Goal: Task Accomplishment & Management: Manage account settings

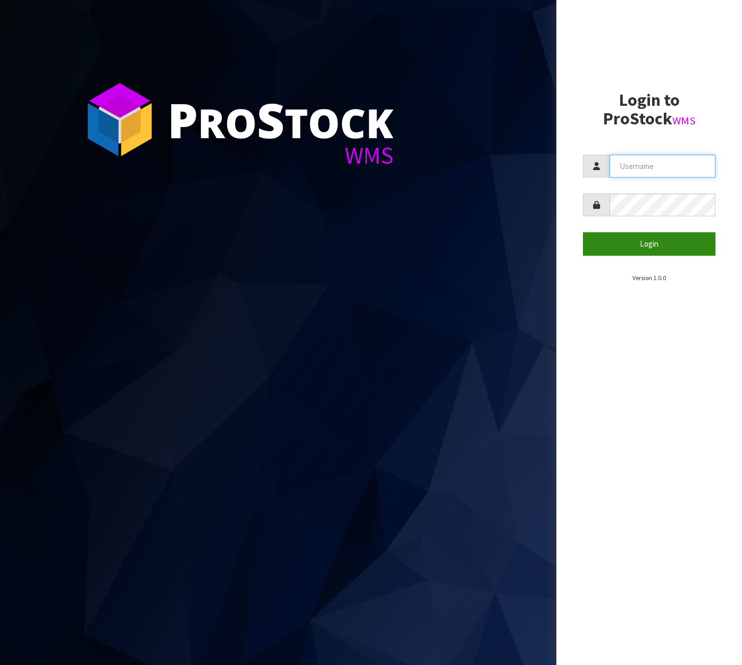
type input "[EMAIL_ADDRESS][DOMAIN_NAME]"
click at [625, 250] on button "Login" at bounding box center [649, 243] width 132 height 23
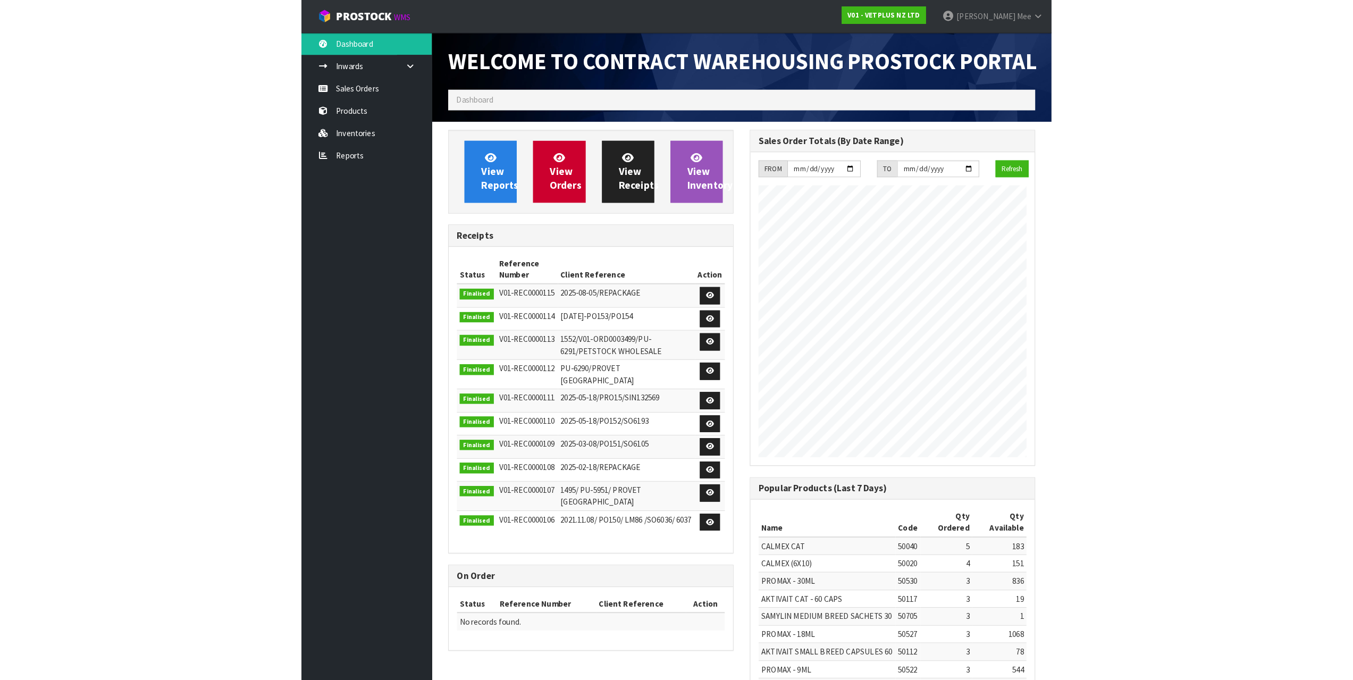
scroll to position [613, 295]
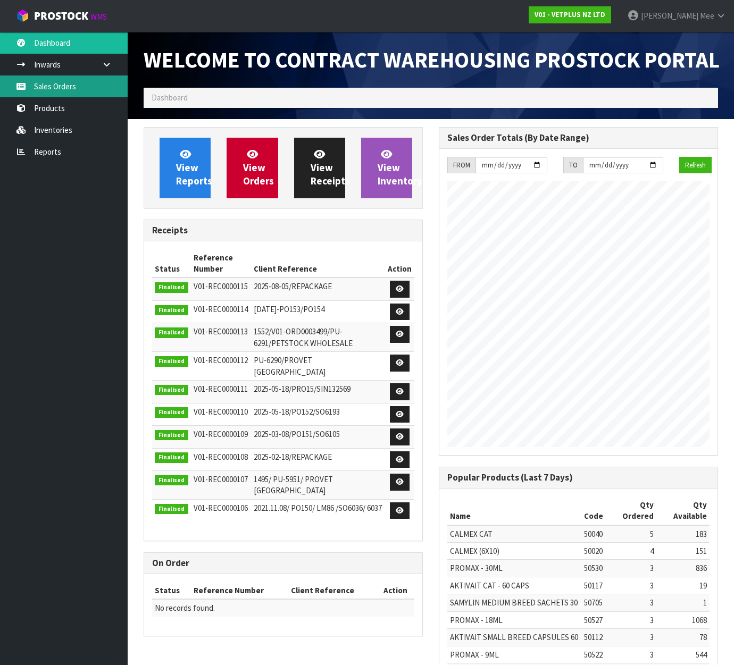
click at [60, 82] on link "Sales Orders" at bounding box center [64, 87] width 128 height 22
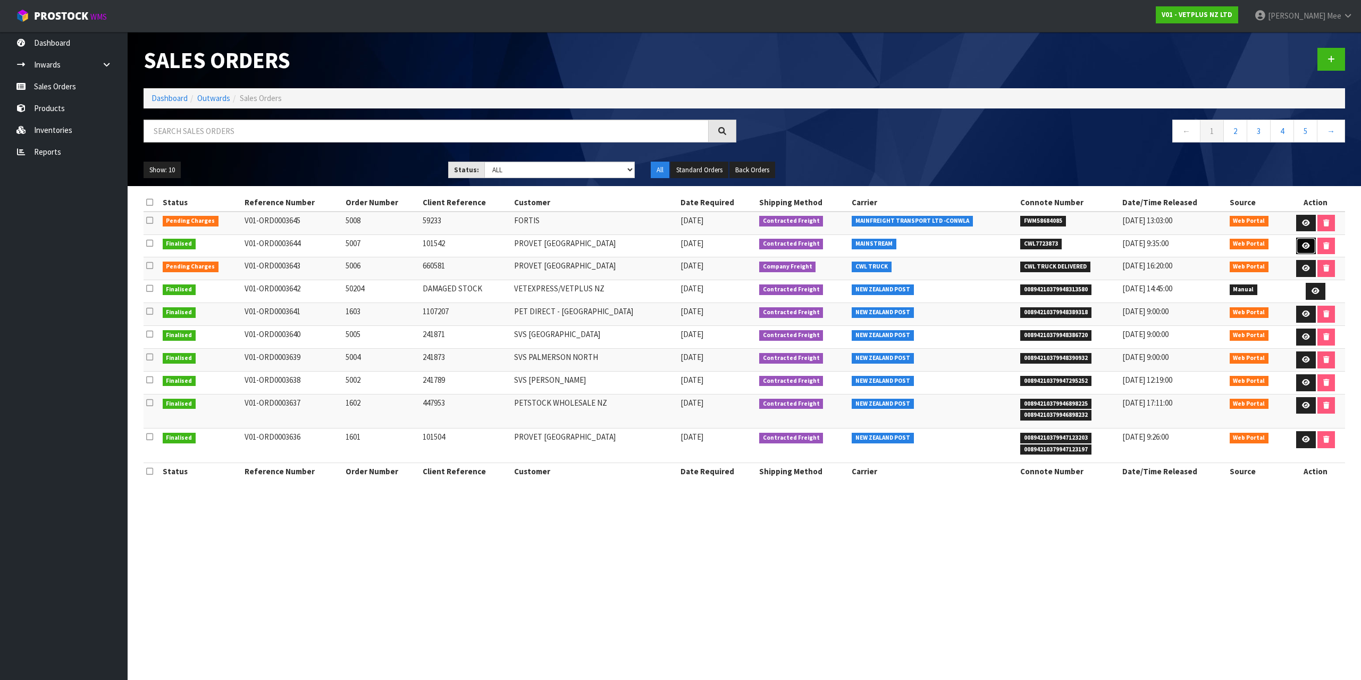
click at [741, 248] on icon at bounding box center [1306, 245] width 8 height 7
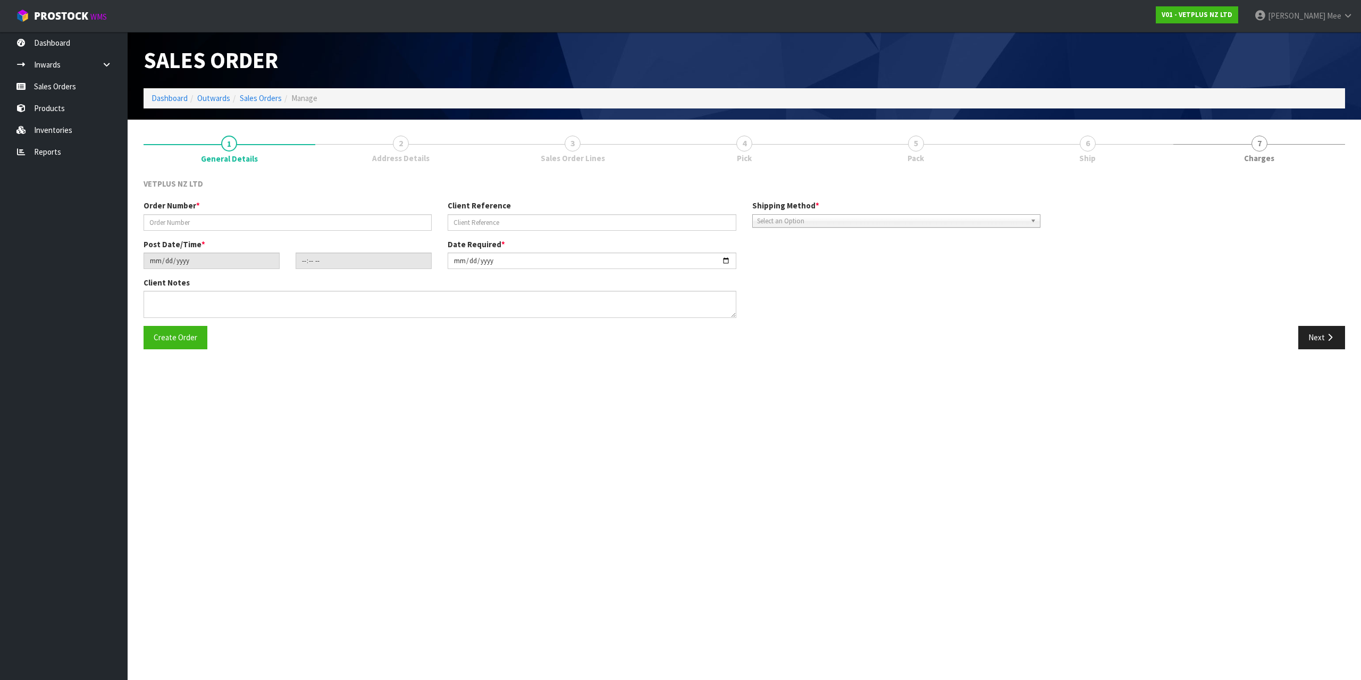
type input "5007"
type input "101542"
type input "[DATE]"
type input "14:41:00.000"
type input "[DATE]"
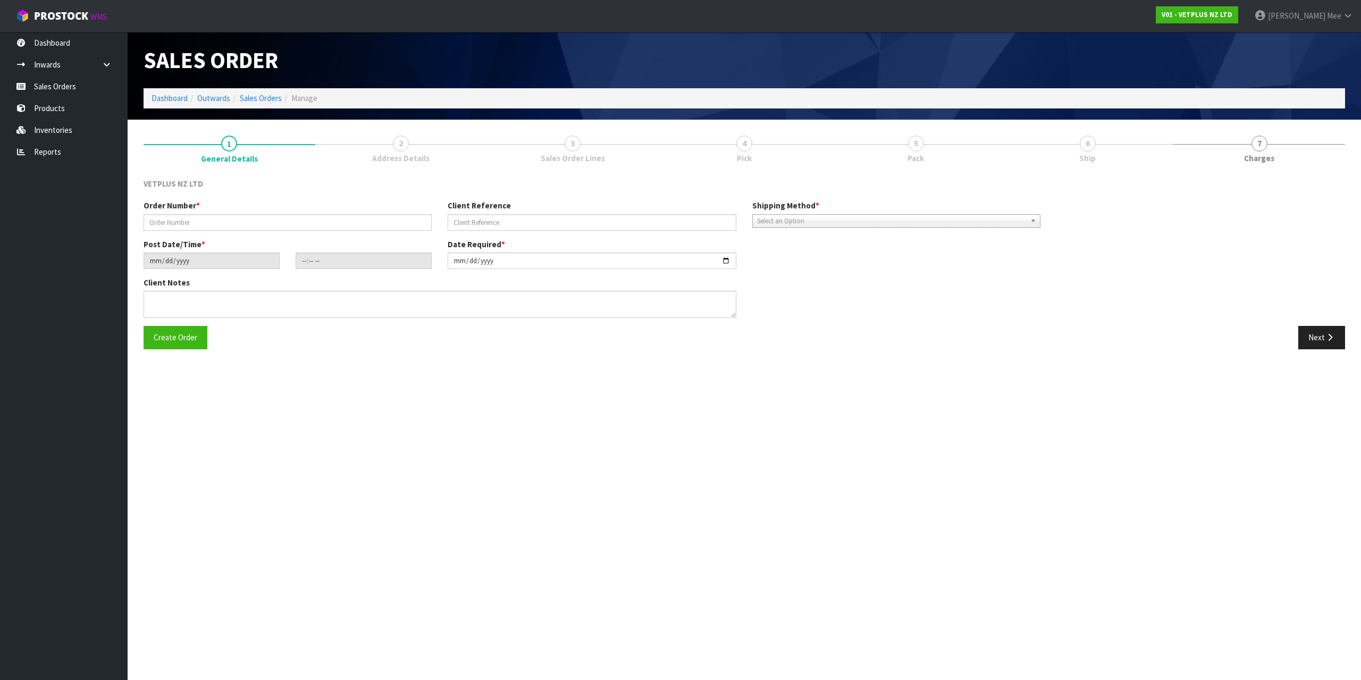
type textarea "BACK ORDERS: 50107 AKTIVAIT MED & LGE BREED CAPS 60 X 16 50840 COMPLIVIT 150G X…"
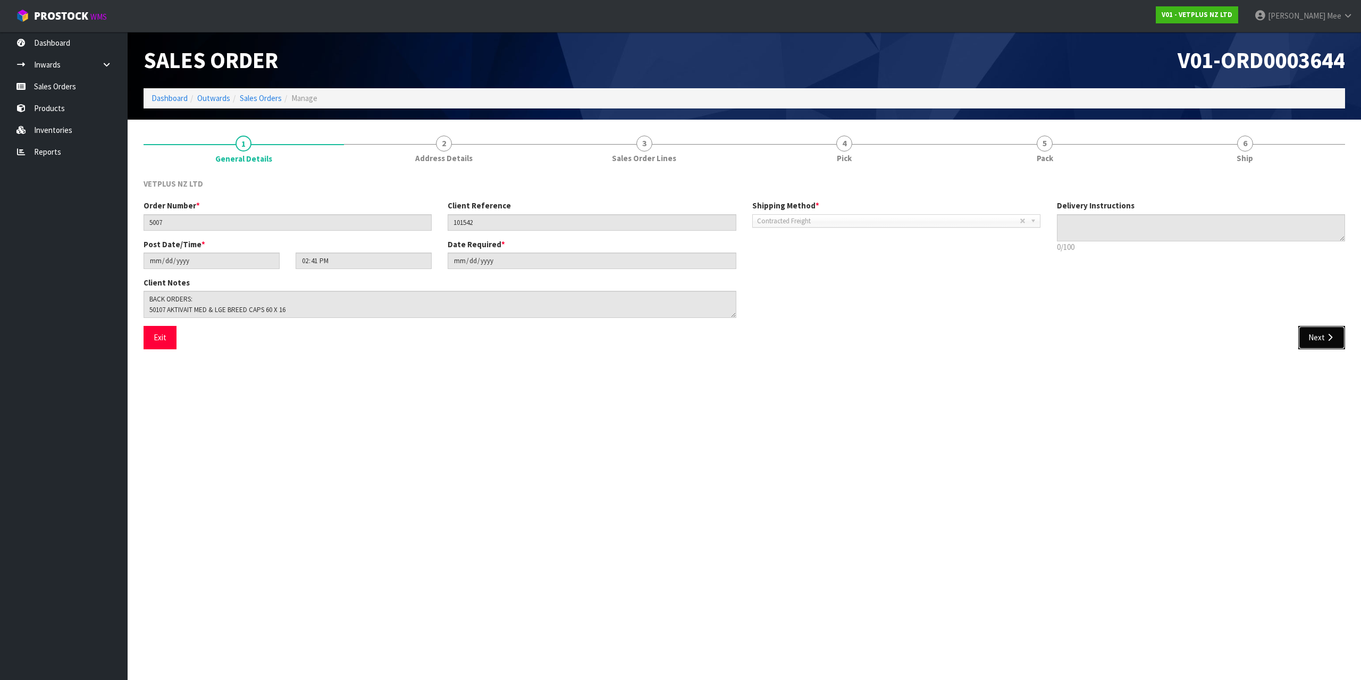
click at [741, 342] on button "Next" at bounding box center [1321, 337] width 47 height 23
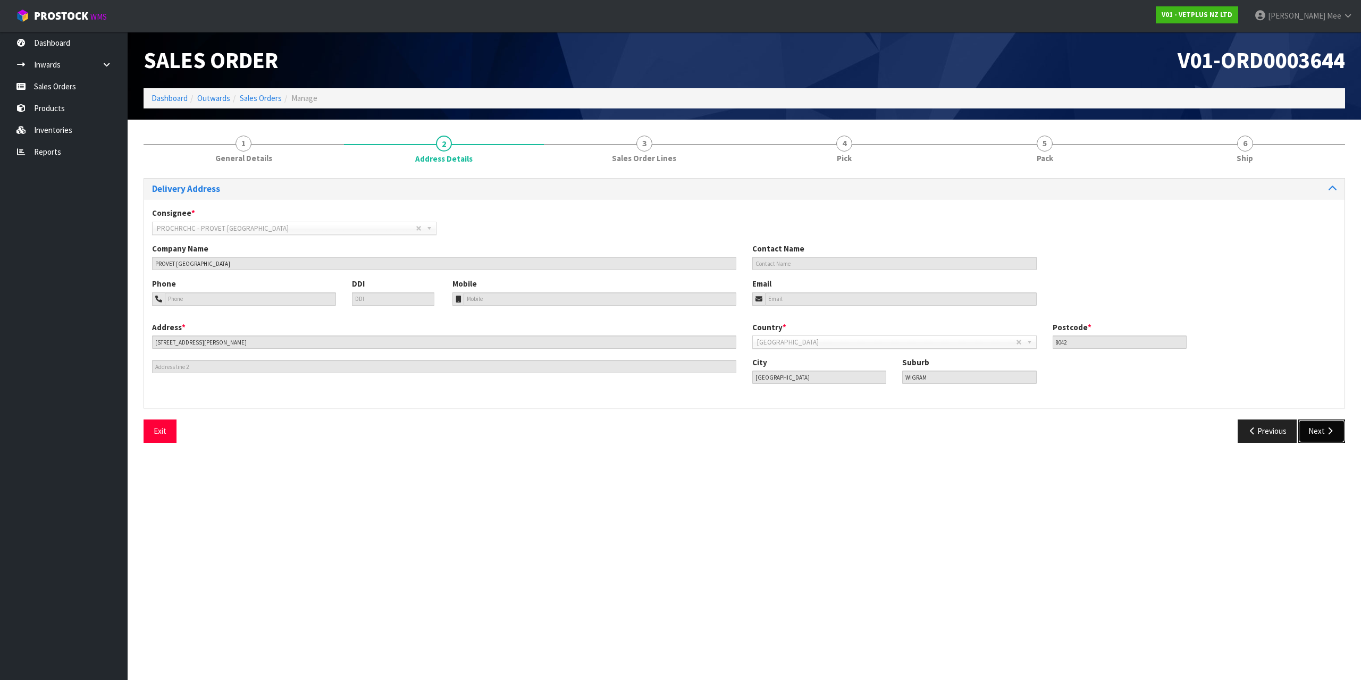
click at [741, 437] on button "Next" at bounding box center [1321, 431] width 47 height 23
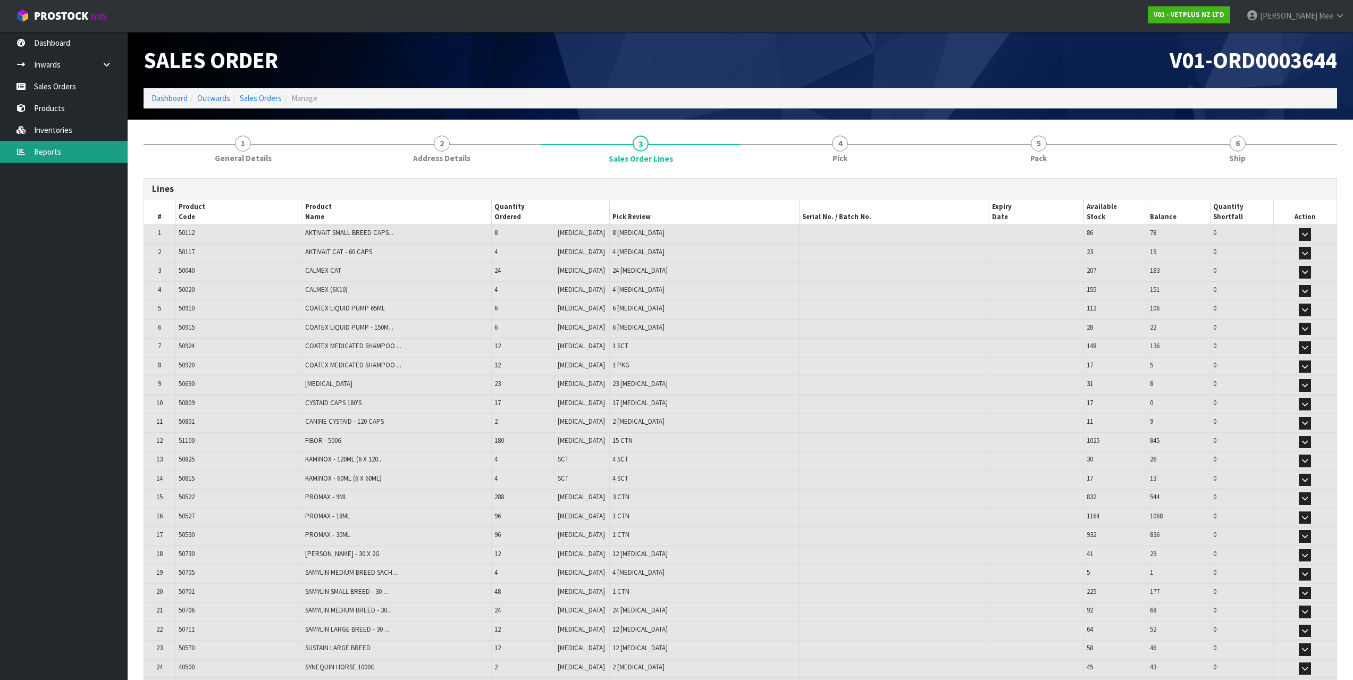
click at [71, 151] on link "Reports" at bounding box center [64, 152] width 128 height 22
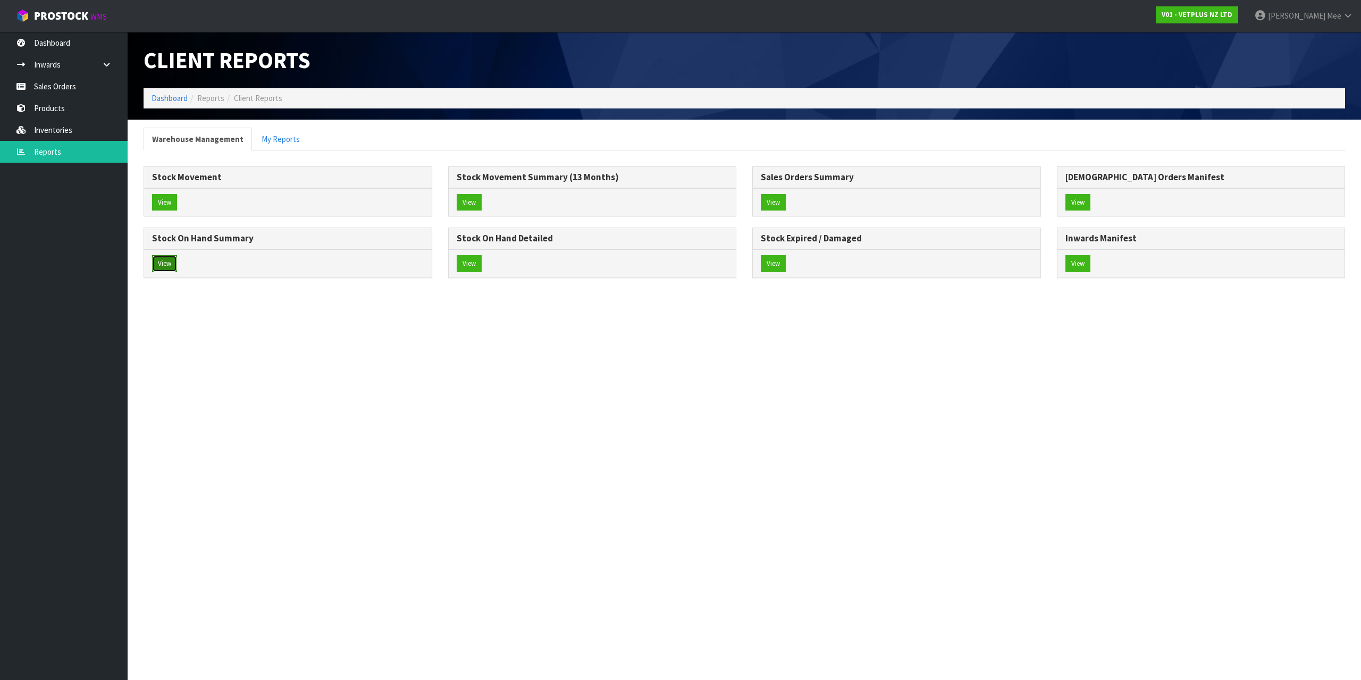
click at [155, 269] on button "View" at bounding box center [164, 263] width 25 height 17
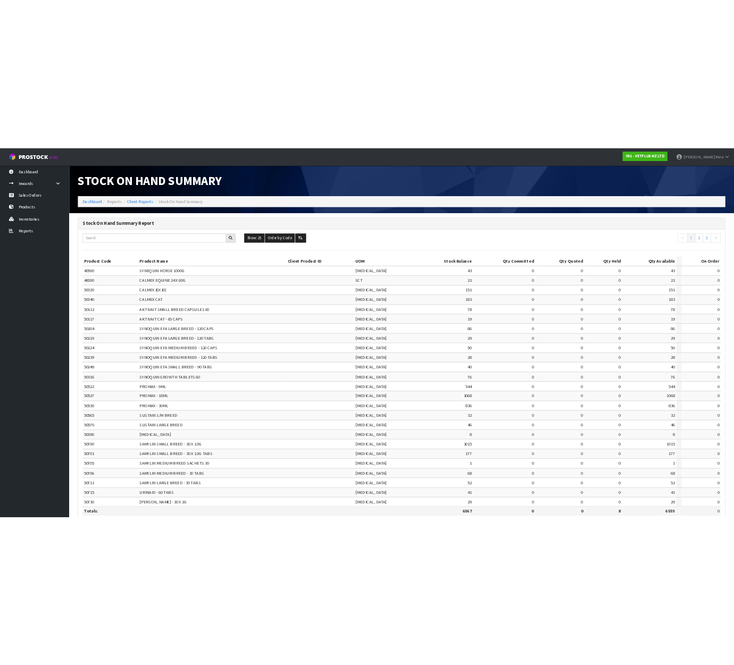
scroll to position [64, 0]
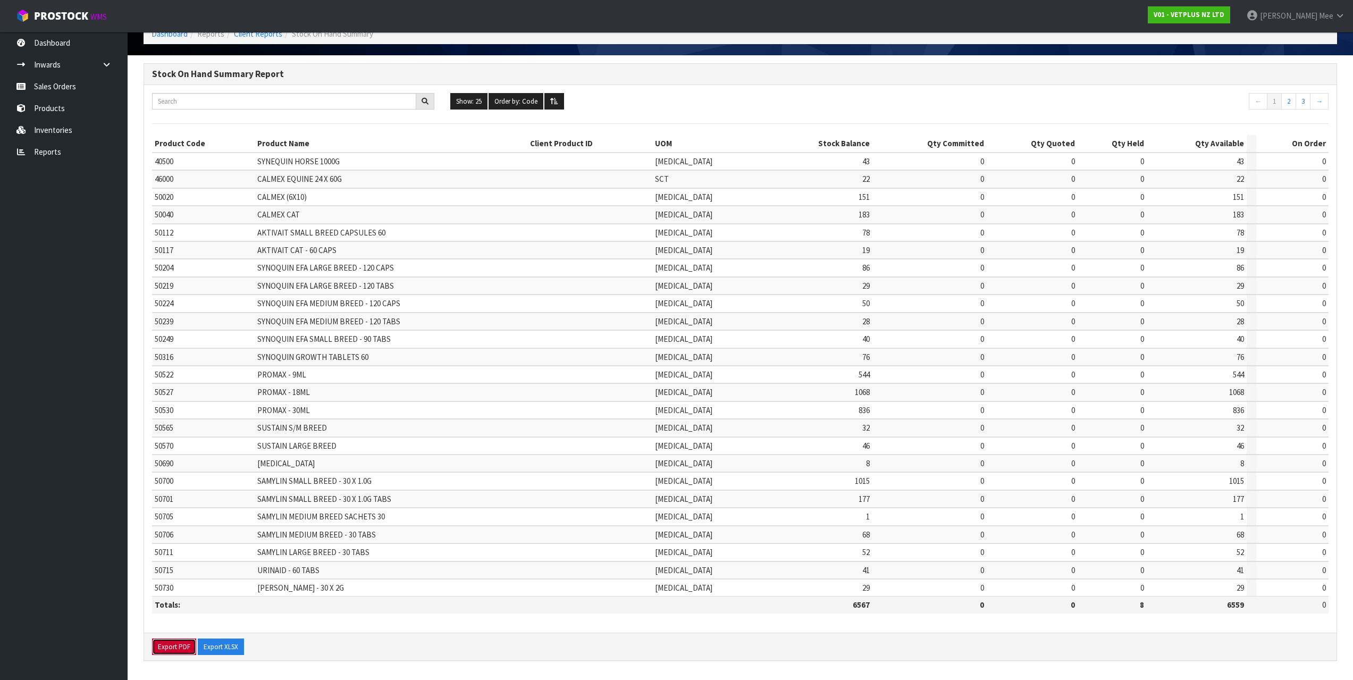
click at [183, 651] on button "Export PDF" at bounding box center [174, 647] width 44 height 17
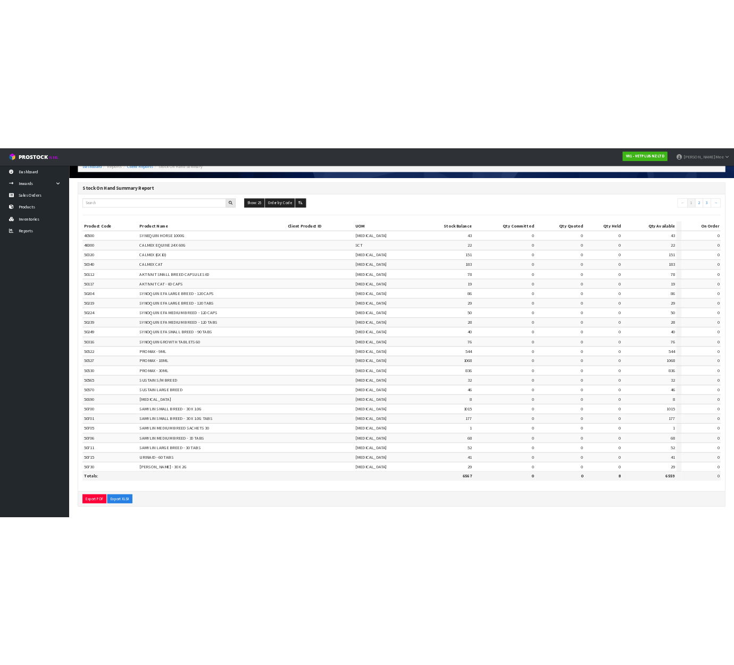
scroll to position [136, 0]
